Goal: Task Accomplishment & Management: Use online tool/utility

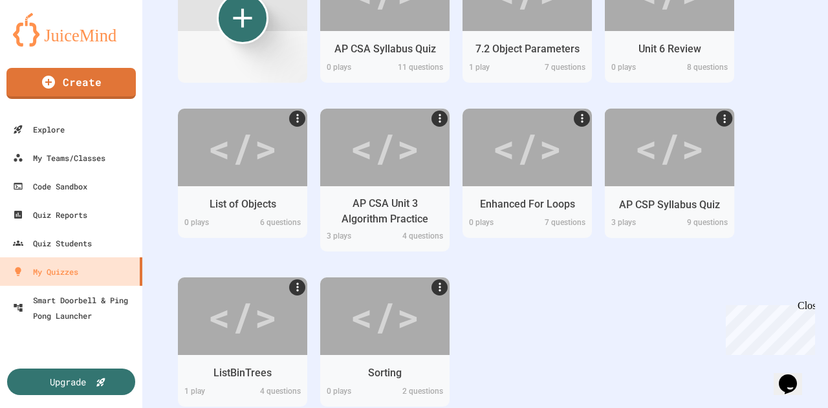
scroll to position [306, 0]
click at [664, 157] on div "</>" at bounding box center [669, 145] width 73 height 61
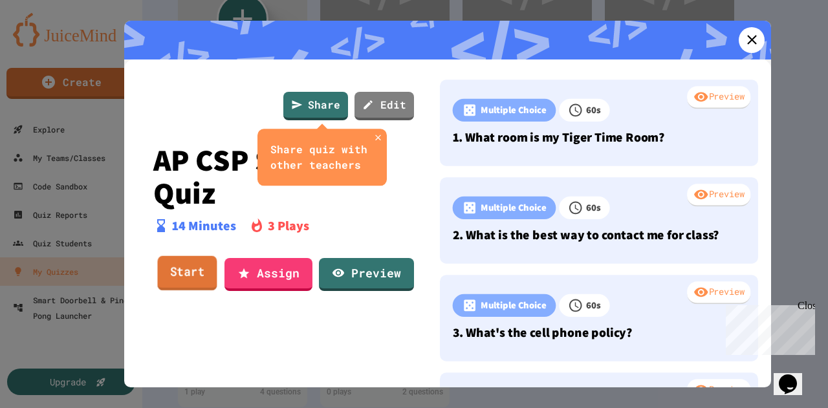
click at [201, 278] on link "Start" at bounding box center [187, 273] width 60 height 35
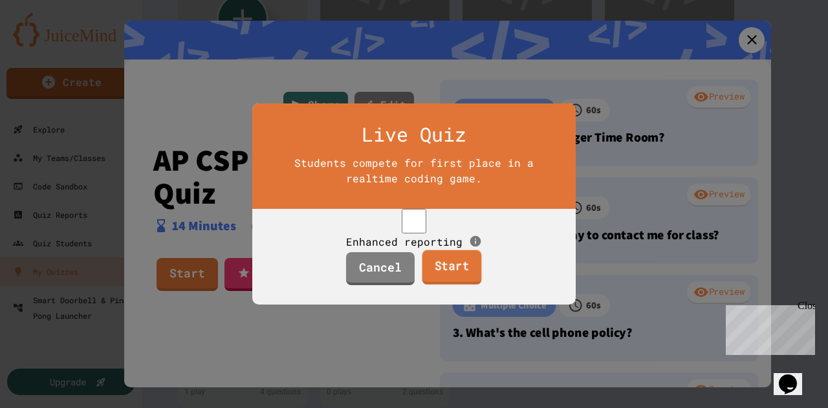
click at [456, 285] on link "Start" at bounding box center [452, 267] width 60 height 35
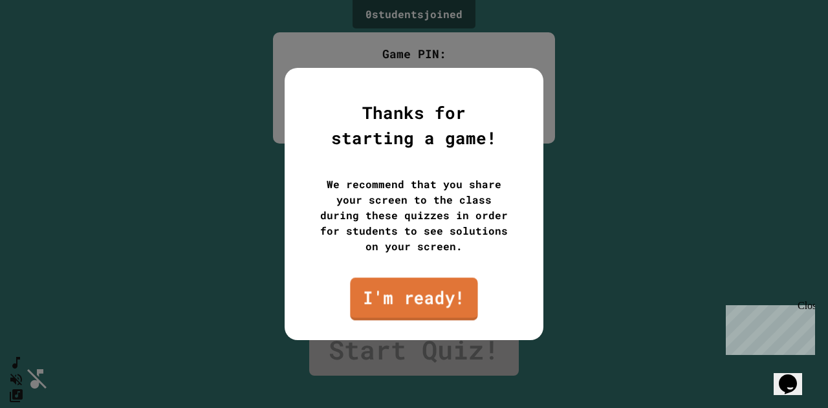
click at [397, 305] on link "I'm ready!" at bounding box center [413, 299] width 127 height 43
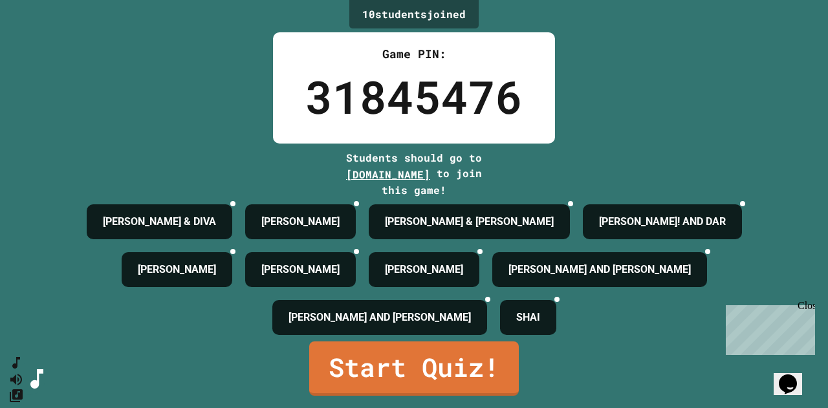
click at [369, 264] on icon at bounding box center [364, 259] width 9 height 9
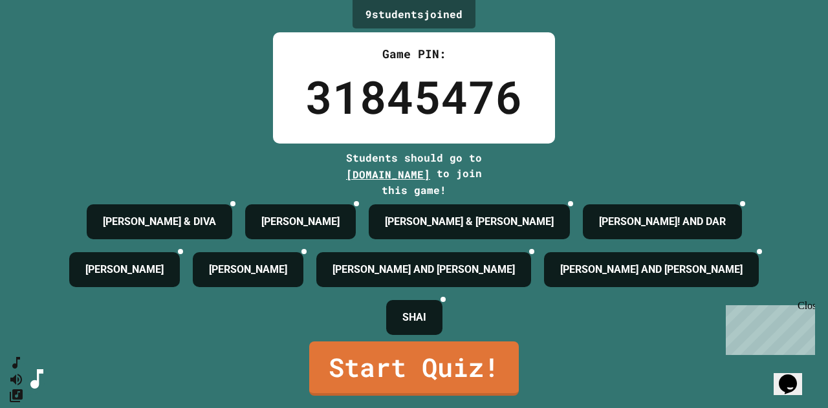
scroll to position [32, 0]
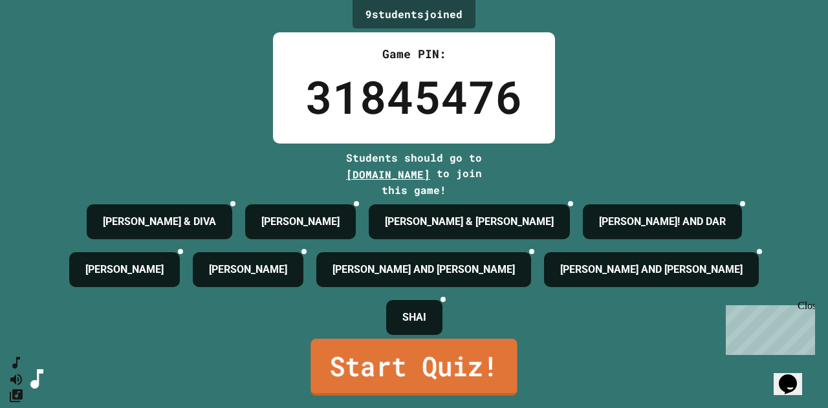
click at [396, 371] on link "Start Quiz!" at bounding box center [414, 367] width 206 height 57
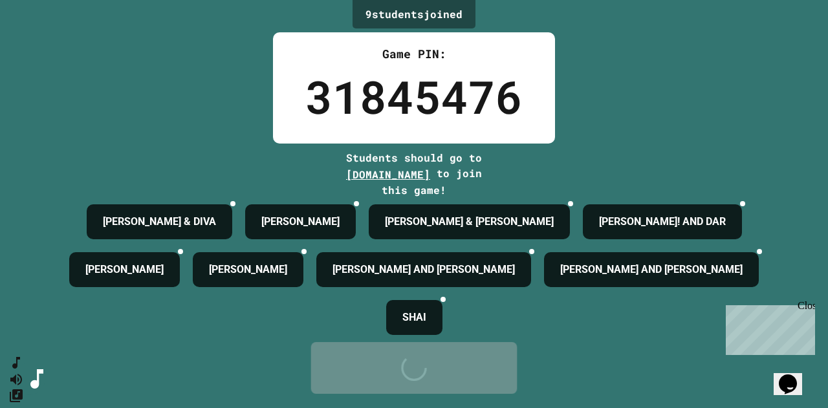
scroll to position [0, 0]
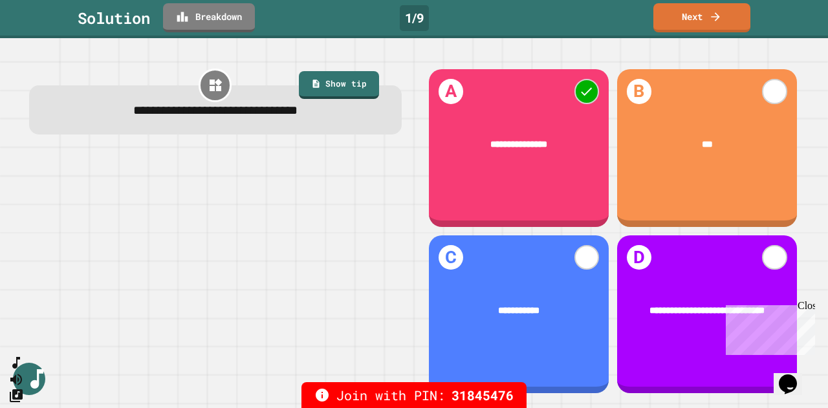
click at [188, 19] on icon at bounding box center [182, 17] width 11 height 10
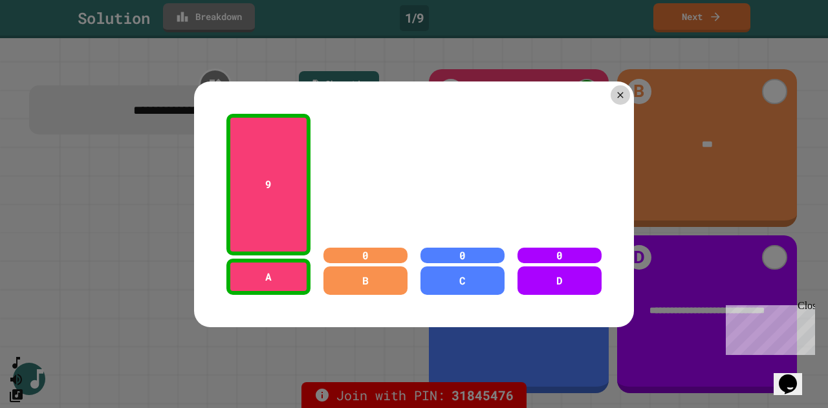
click at [617, 95] on div at bounding box center [620, 94] width 19 height 19
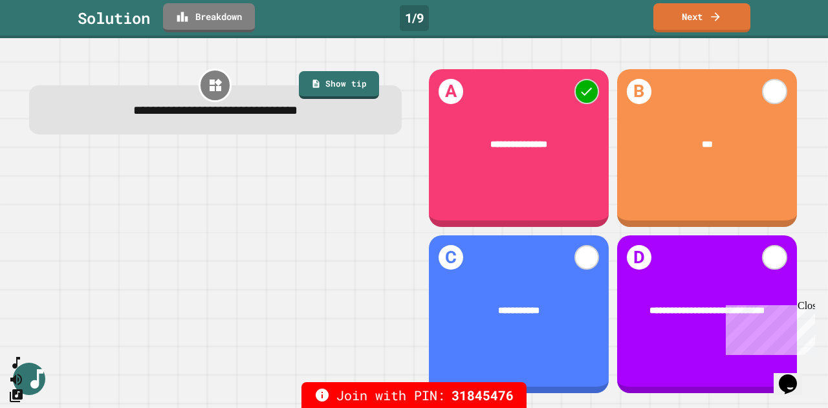
click at [697, 18] on link "Next" at bounding box center [702, 17] width 97 height 29
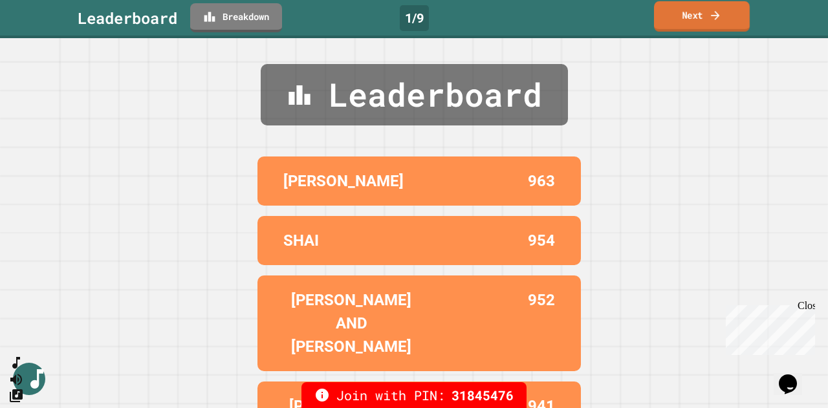
click at [708, 20] on link "Next" at bounding box center [702, 16] width 96 height 30
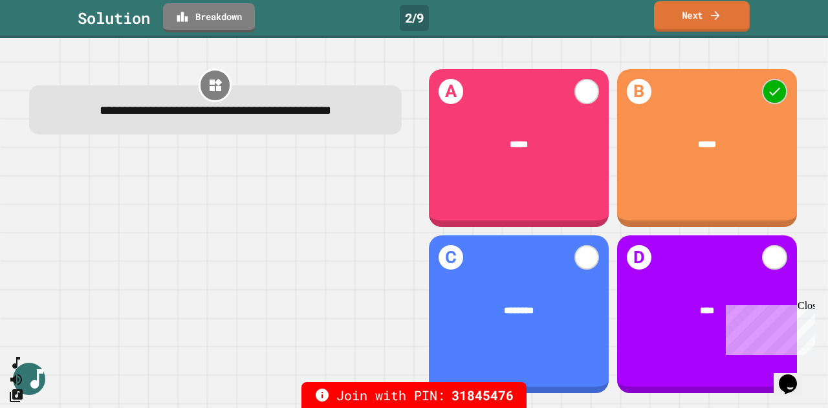
click at [204, 27] on link "Breakdown" at bounding box center [209, 17] width 92 height 29
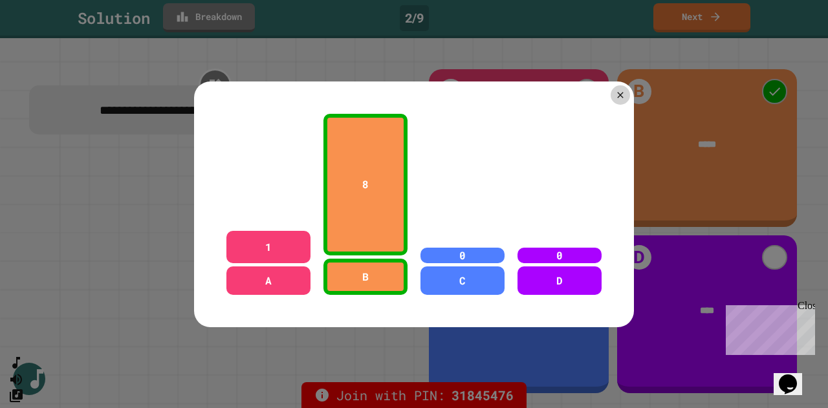
click at [611, 95] on div at bounding box center [620, 94] width 19 height 19
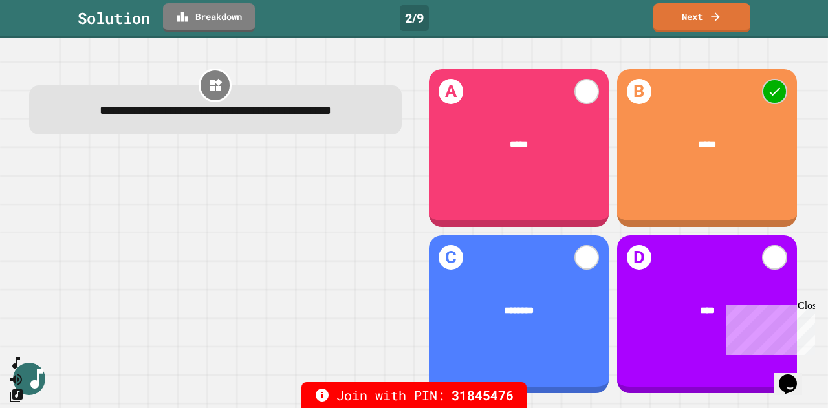
click at [707, 16] on link "Next" at bounding box center [702, 17] width 97 height 29
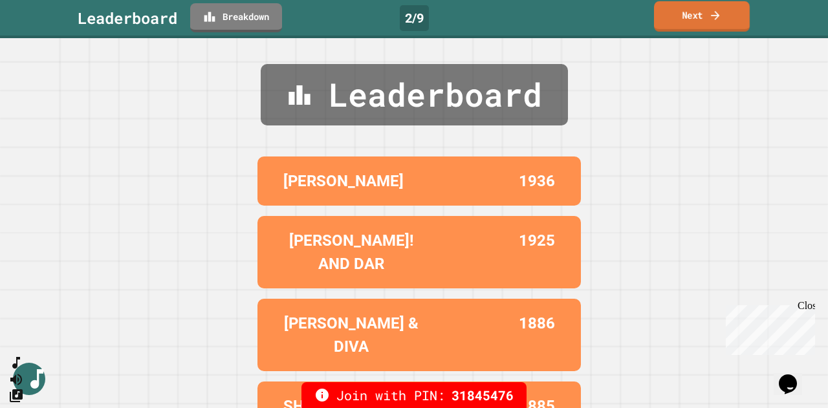
click at [712, 19] on icon at bounding box center [715, 15] width 13 height 14
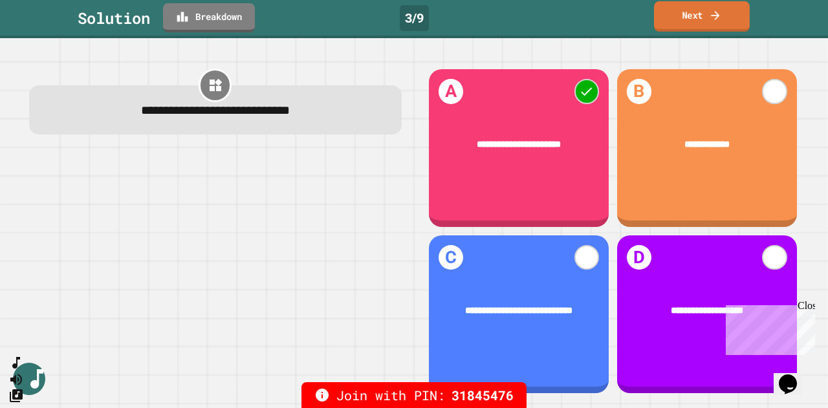
click at [184, 19] on icon at bounding box center [182, 17] width 11 height 10
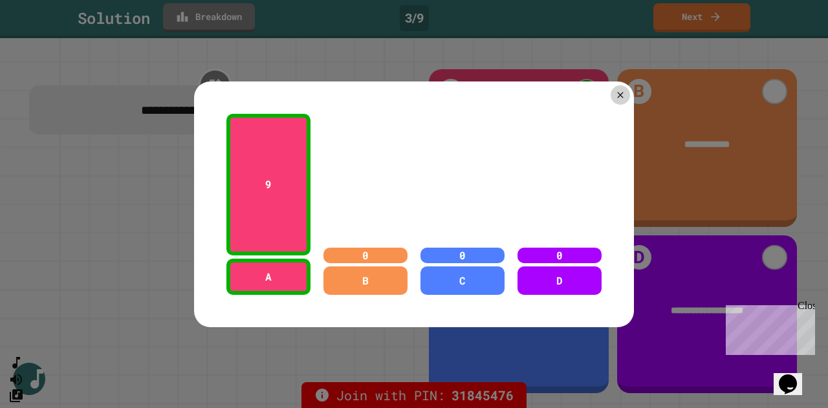
click at [611, 95] on div at bounding box center [620, 94] width 19 height 19
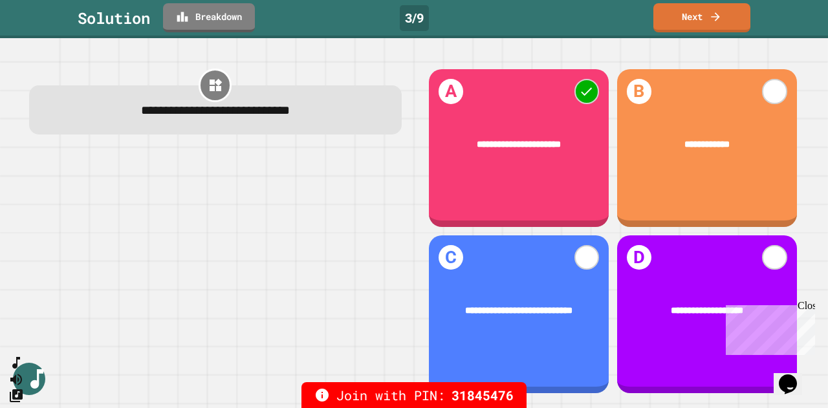
click at [694, 18] on link "Next" at bounding box center [702, 17] width 97 height 29
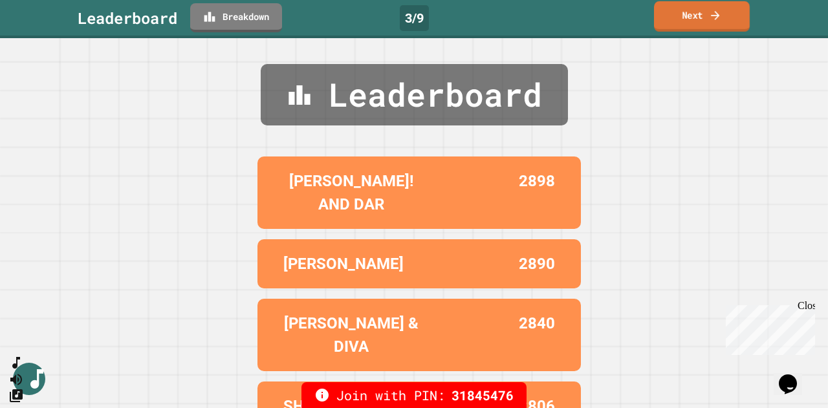
click at [716, 21] on icon at bounding box center [715, 15] width 13 height 14
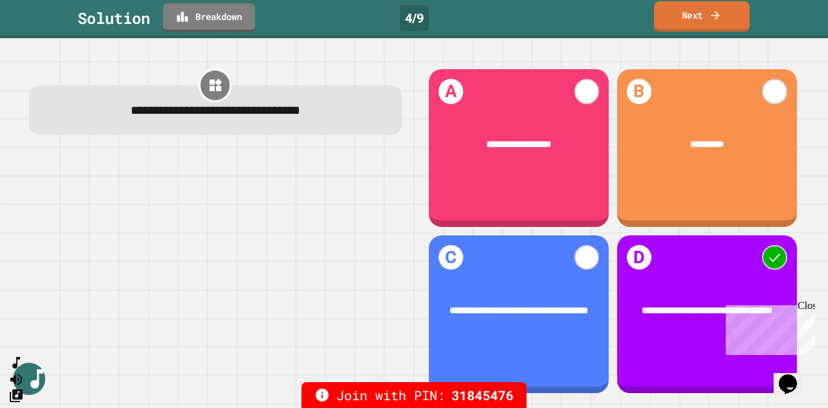
click at [188, 22] on icon at bounding box center [182, 16] width 13 height 13
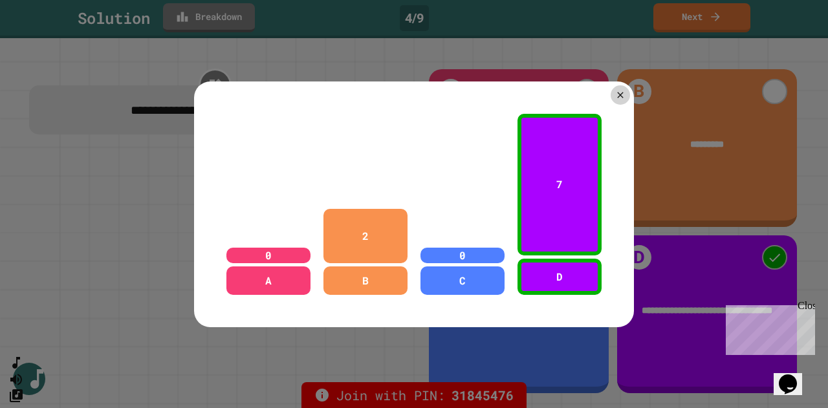
click at [619, 91] on icon at bounding box center [620, 95] width 10 height 10
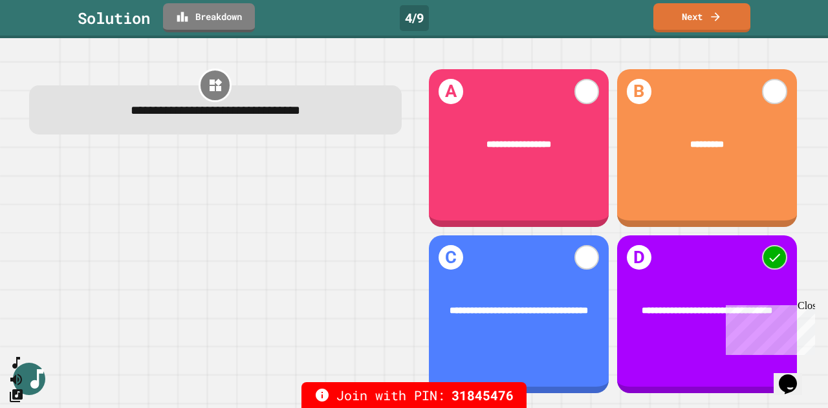
click at [692, 21] on link "Next" at bounding box center [702, 17] width 97 height 29
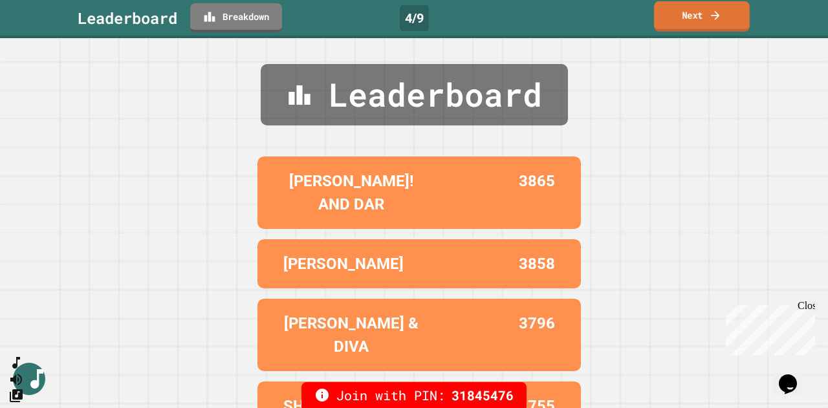
click at [699, 19] on link "Next" at bounding box center [702, 16] width 96 height 30
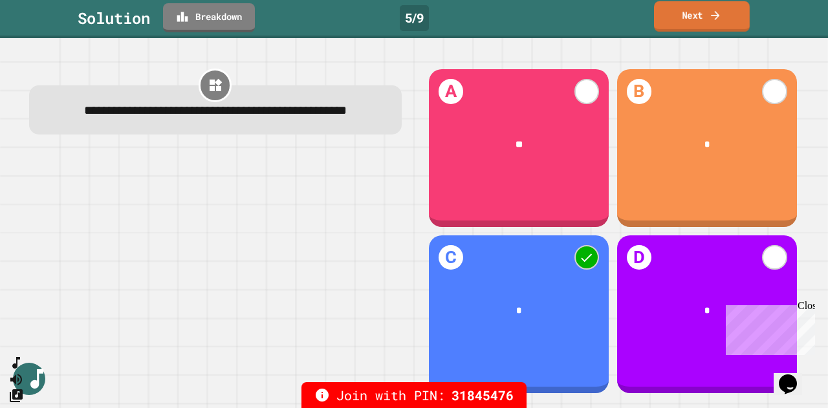
click at [192, 21] on link "Breakdown" at bounding box center [209, 17] width 92 height 29
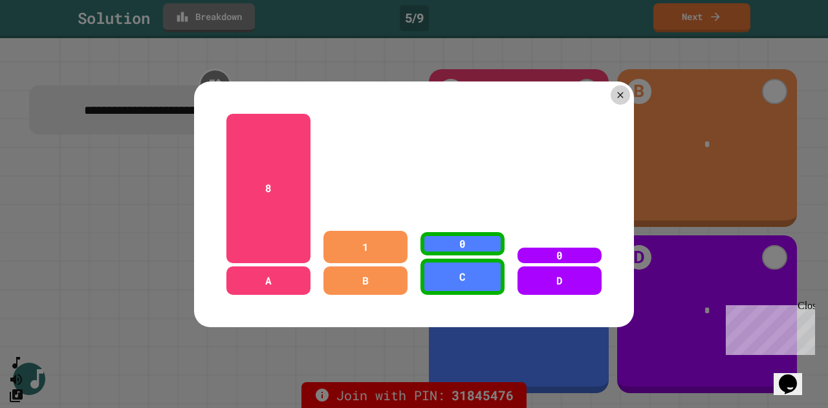
click at [617, 92] on icon at bounding box center [620, 95] width 6 height 6
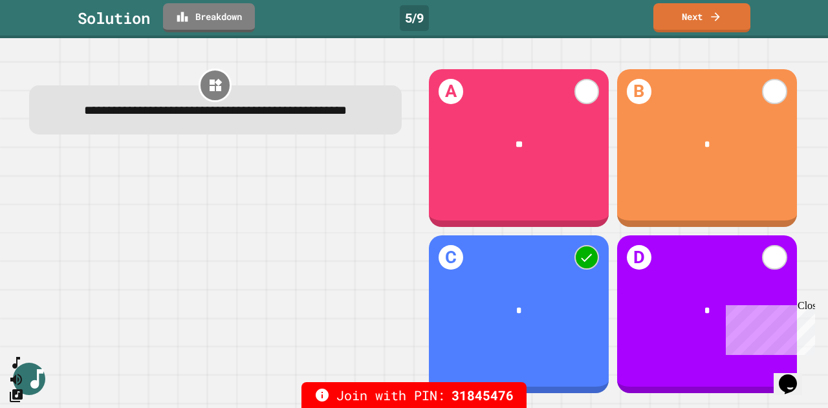
click at [686, 17] on link "Next" at bounding box center [702, 17] width 97 height 29
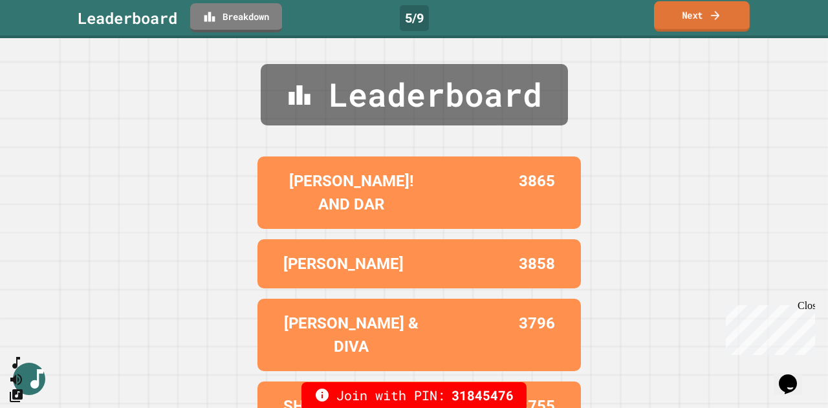
click at [711, 19] on icon at bounding box center [715, 15] width 13 height 14
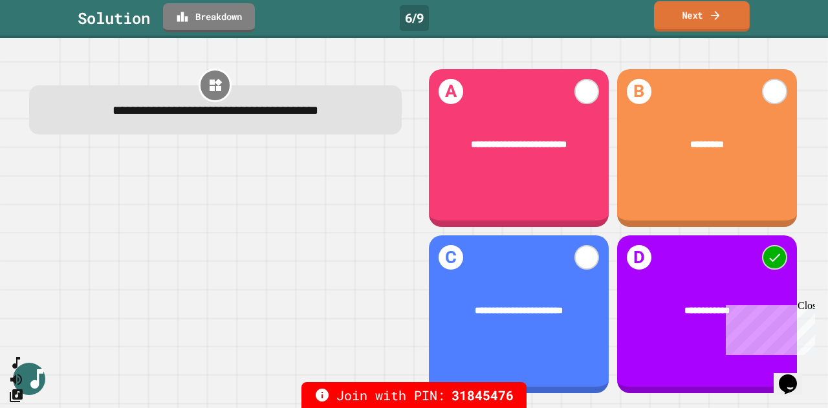
click at [174, 23] on link "Breakdown" at bounding box center [209, 17] width 92 height 29
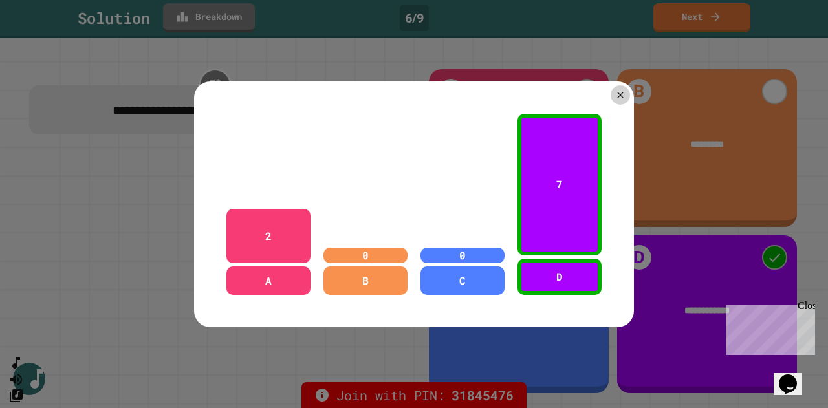
click at [615, 96] on div at bounding box center [620, 94] width 19 height 19
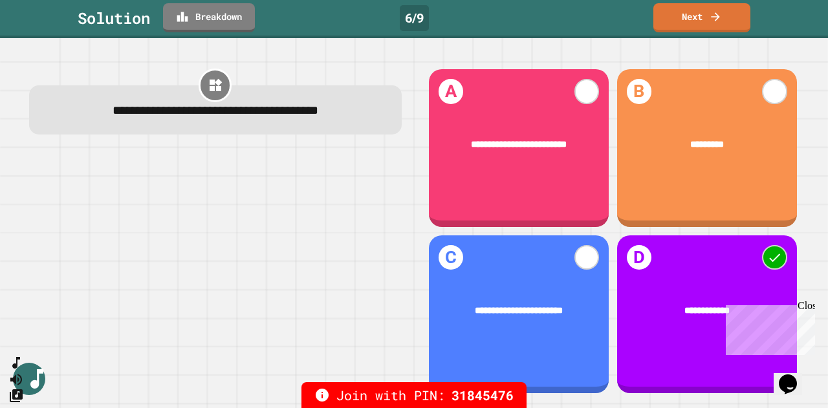
click at [709, 24] on link "Next" at bounding box center [702, 17] width 97 height 29
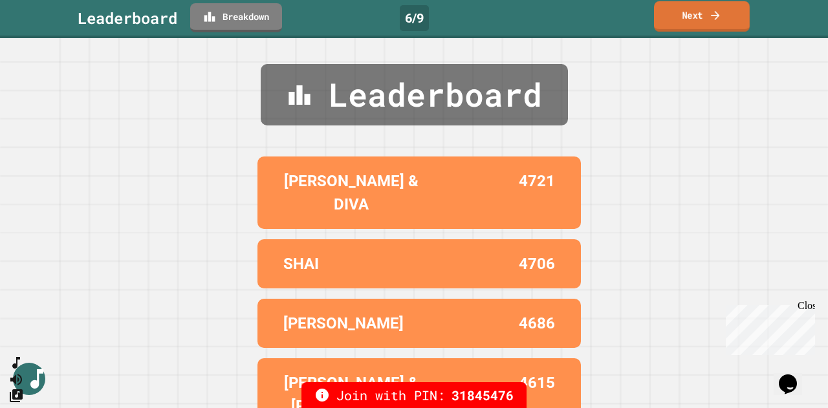
click at [721, 19] on icon at bounding box center [715, 15] width 13 height 14
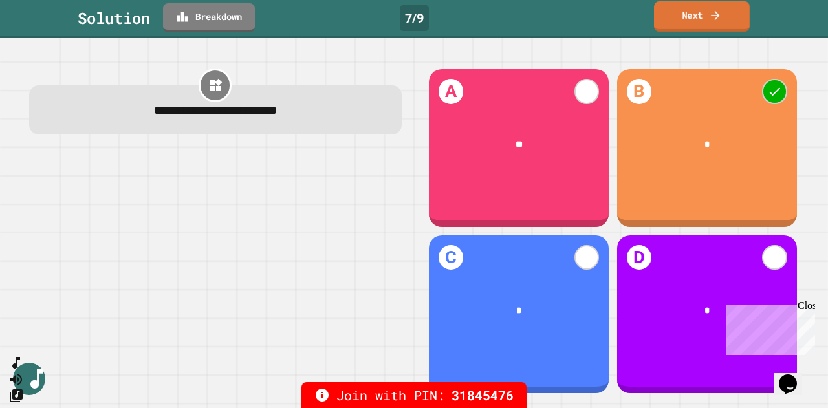
click at [188, 19] on icon at bounding box center [182, 17] width 11 height 10
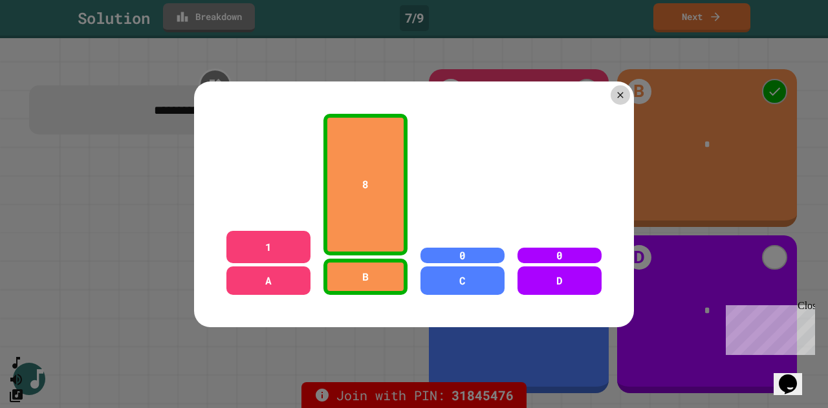
click at [615, 91] on icon at bounding box center [620, 95] width 10 height 10
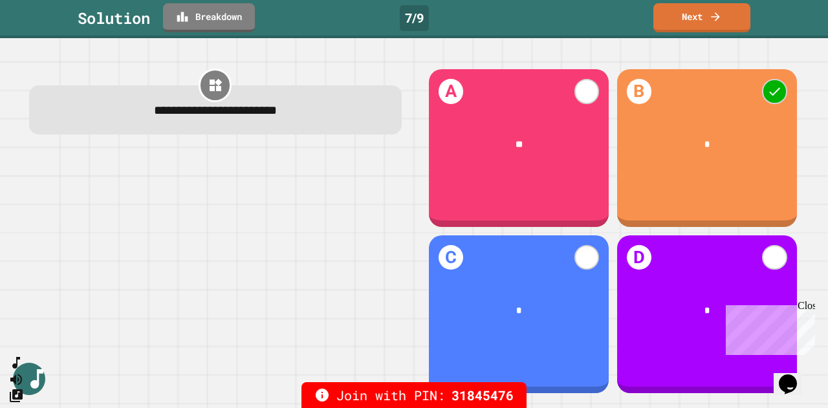
click at [700, 23] on link "Next" at bounding box center [702, 17] width 97 height 29
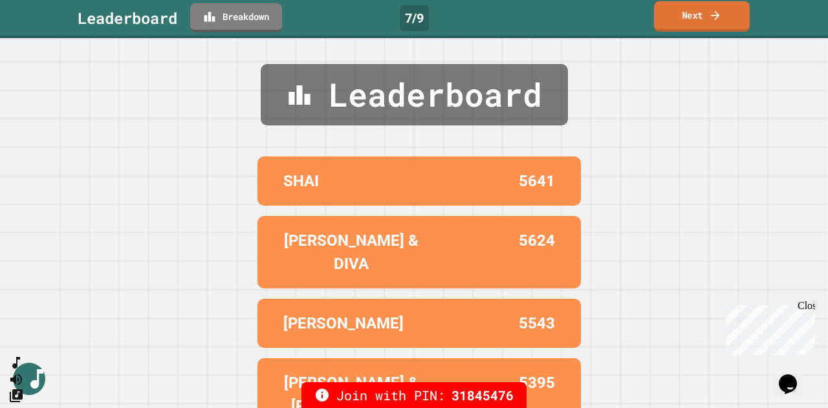
click at [717, 19] on icon at bounding box center [715, 15] width 13 height 14
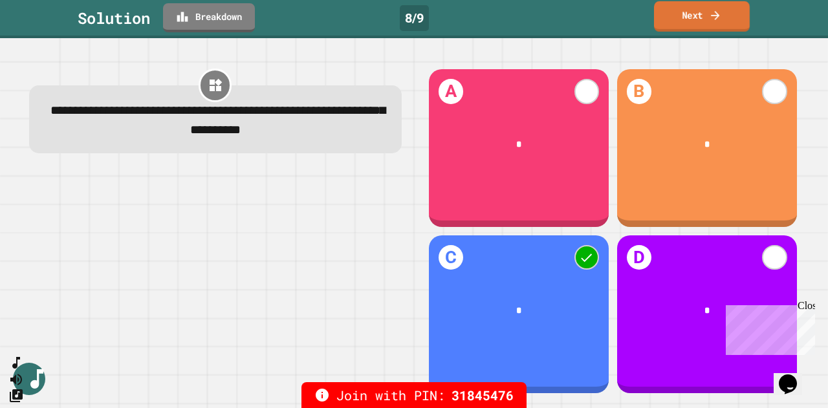
click at [720, 20] on icon at bounding box center [715, 15] width 13 height 14
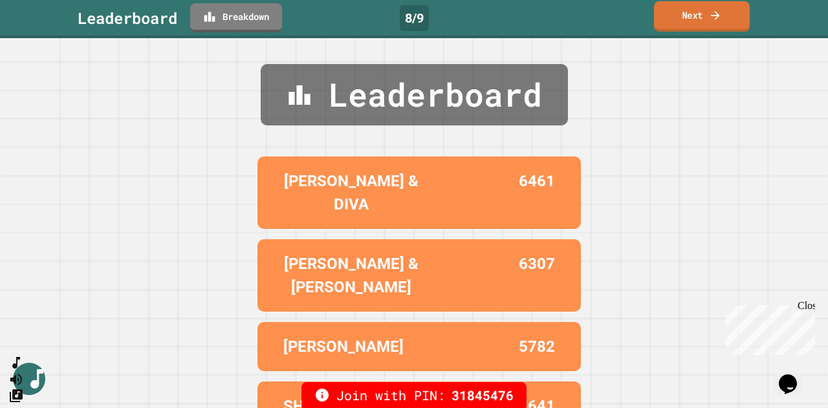
click at [723, 20] on link "Next" at bounding box center [702, 16] width 96 height 30
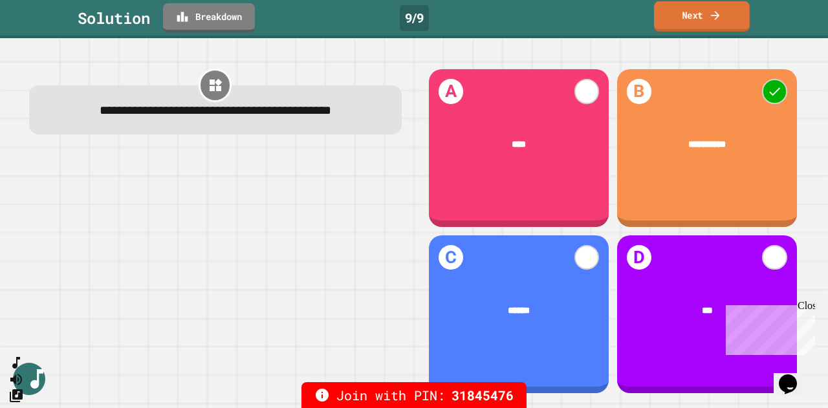
click at [721, 26] on link "Next" at bounding box center [702, 16] width 96 height 30
